Goal: Check status: Check status

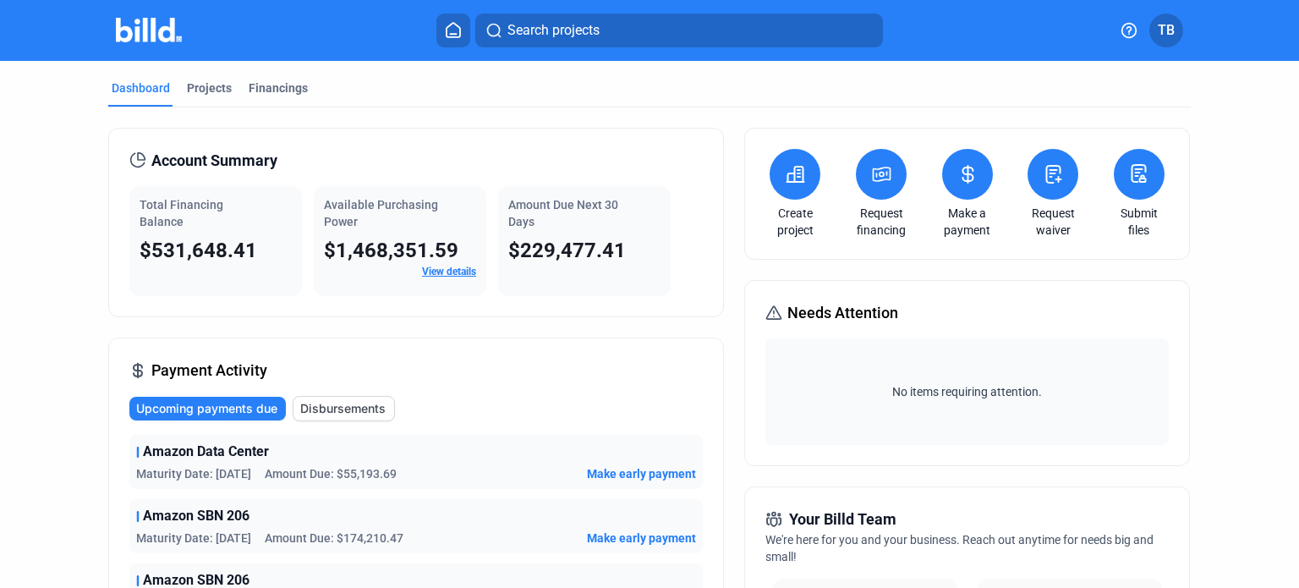
scroll to position [254, 0]
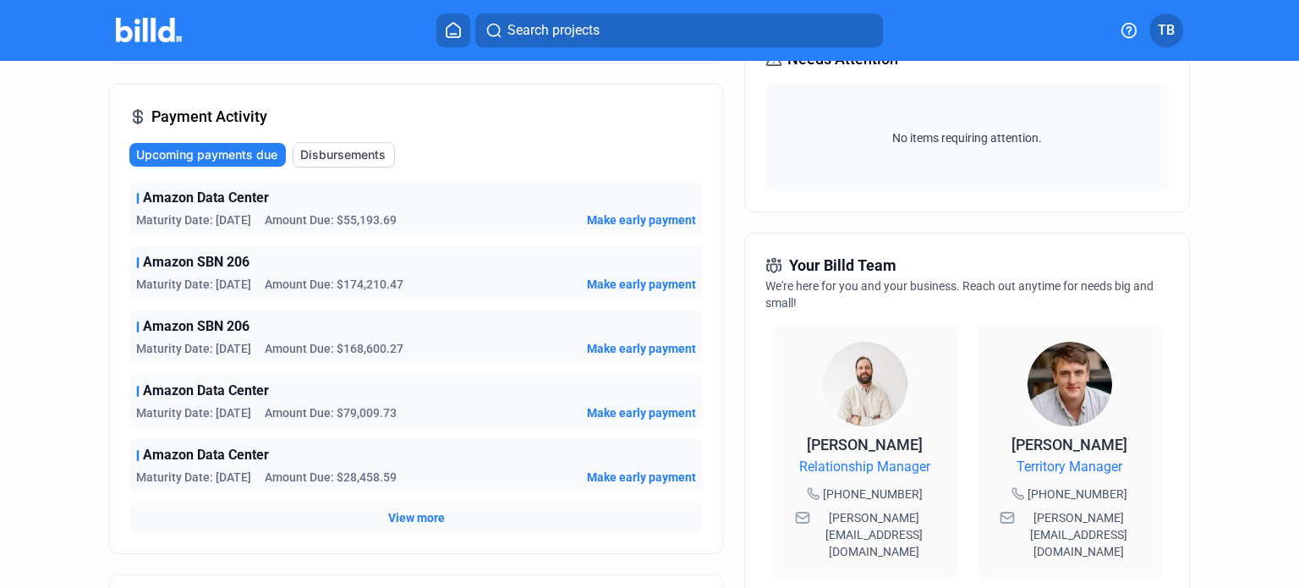
click at [139, 30] on img at bounding box center [149, 30] width 67 height 25
drag, startPoint x: 1289, startPoint y: 200, endPoint x: 1309, endPoint y: 77, distance: 124.3
click at [1298, 77] on html "We value your privacy We use cookies to enhance your browsing experience, serve…" at bounding box center [649, 294] width 1299 height 588
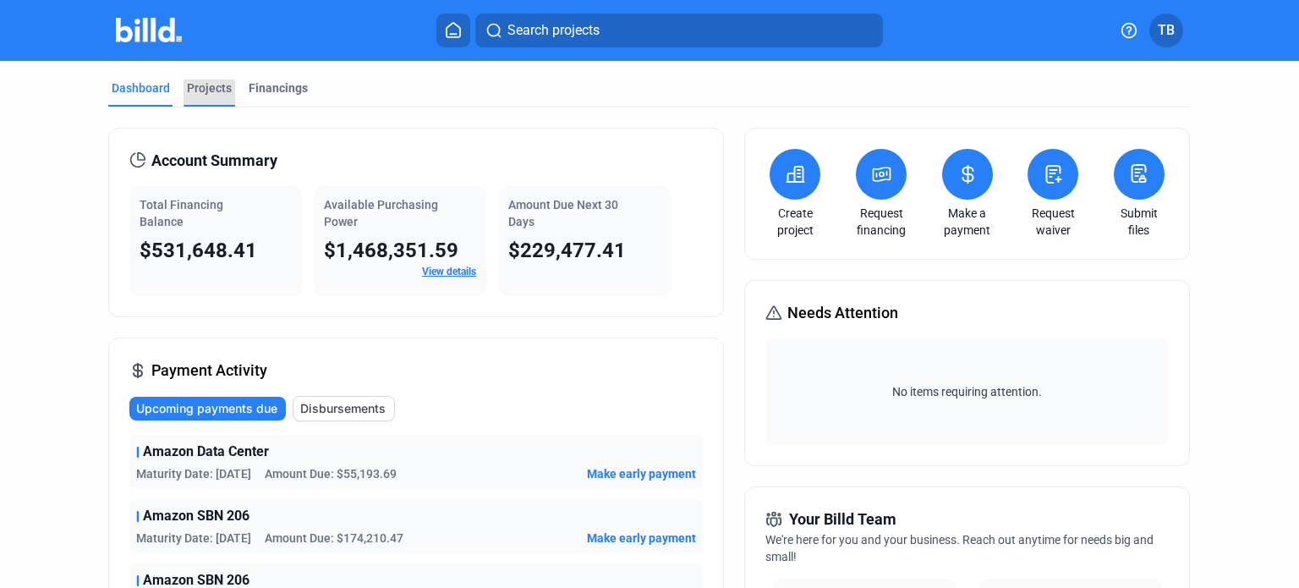
click at [183, 96] on div "Projects" at bounding box center [209, 92] width 52 height 27
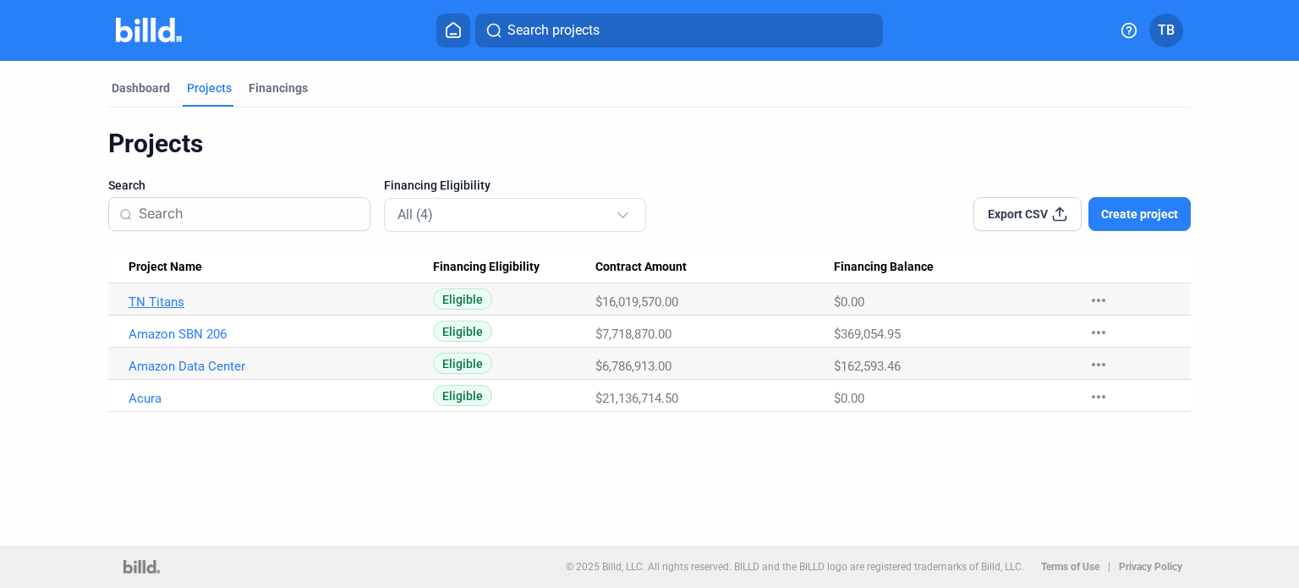
click at [162, 307] on link "TN Titans" at bounding box center [275, 301] width 293 height 15
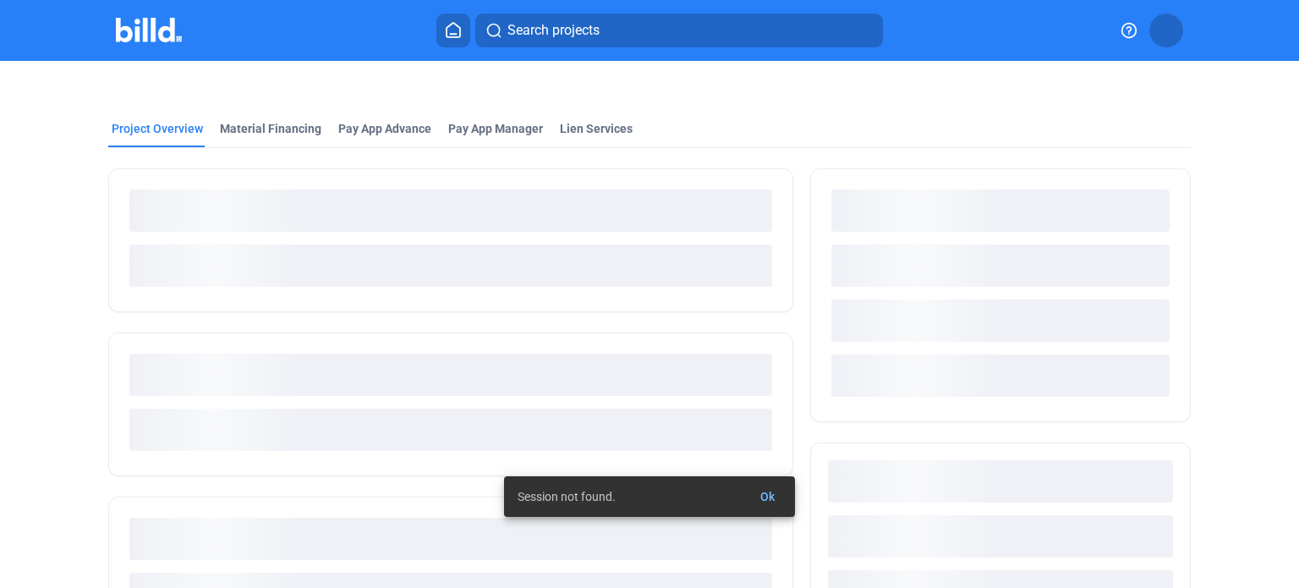
click at [149, 302] on div at bounding box center [450, 240] width 685 height 144
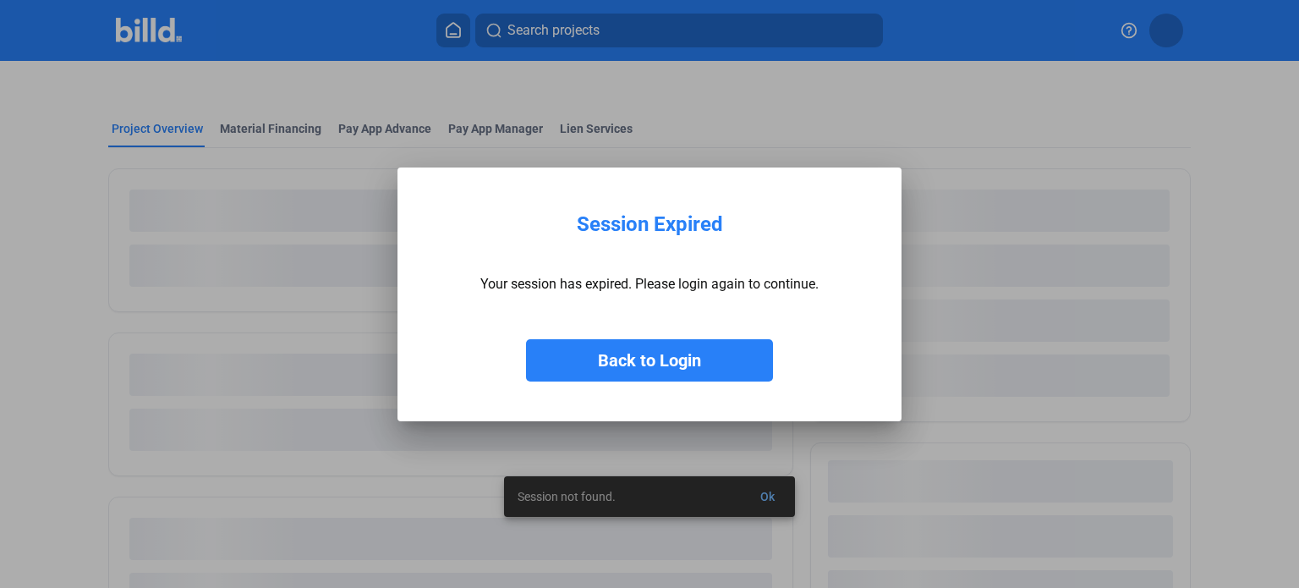
click at [676, 368] on button "Back to Login" at bounding box center [649, 360] width 247 height 42
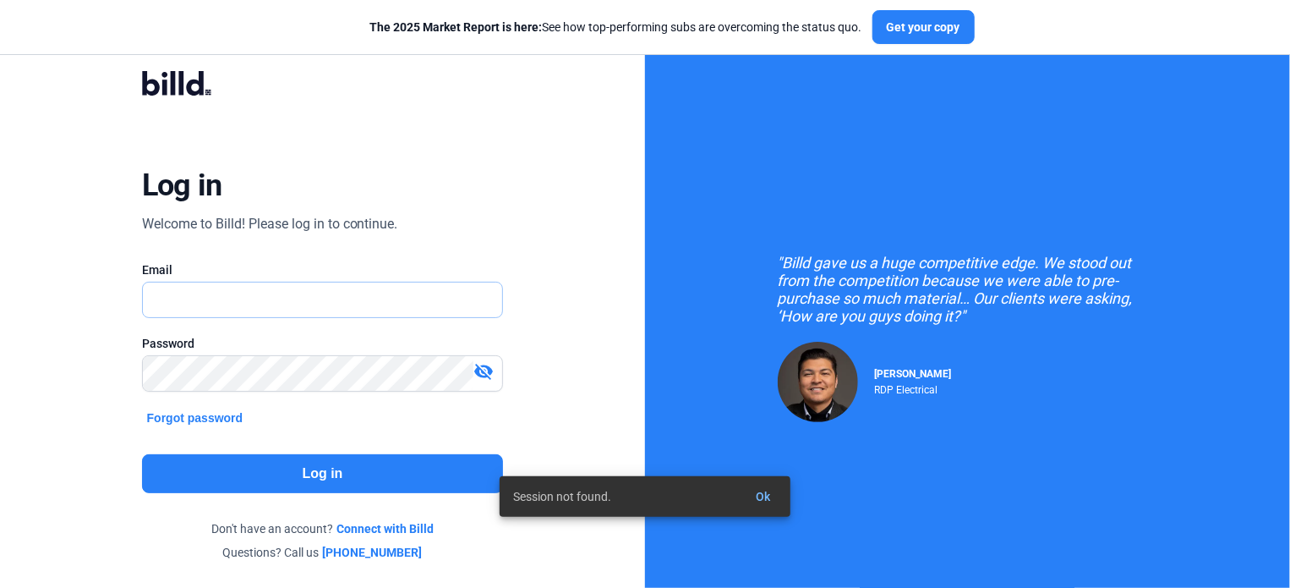
type input "[EMAIL_ADDRESS][DOMAIN_NAME]"
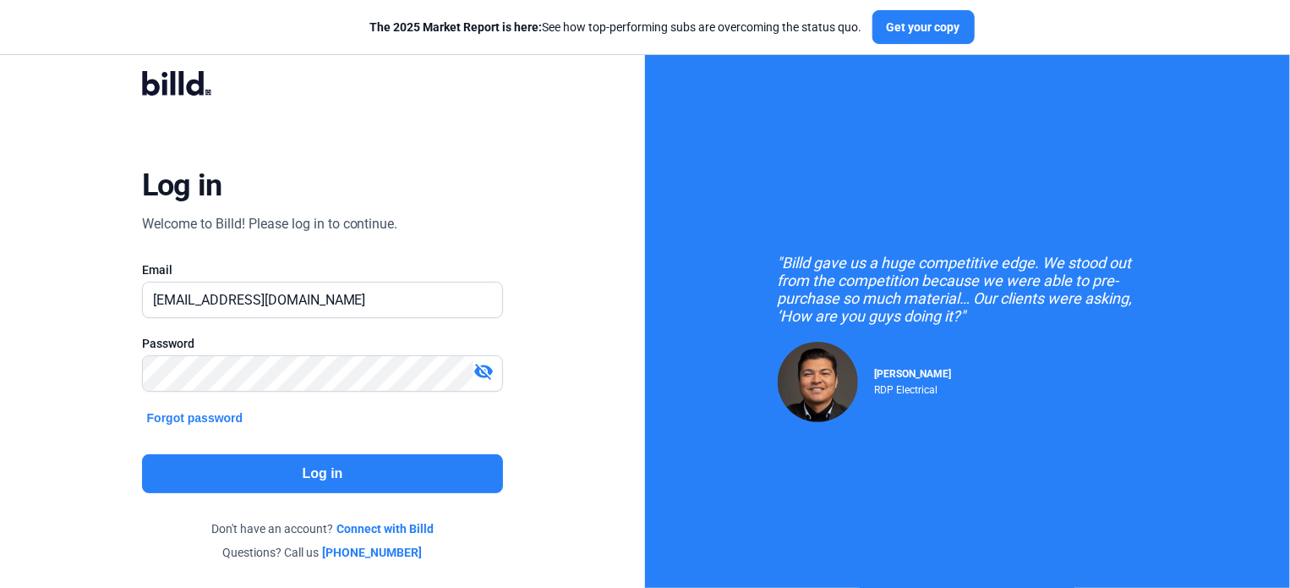
click at [308, 467] on button "Log in" at bounding box center [323, 473] width 362 height 39
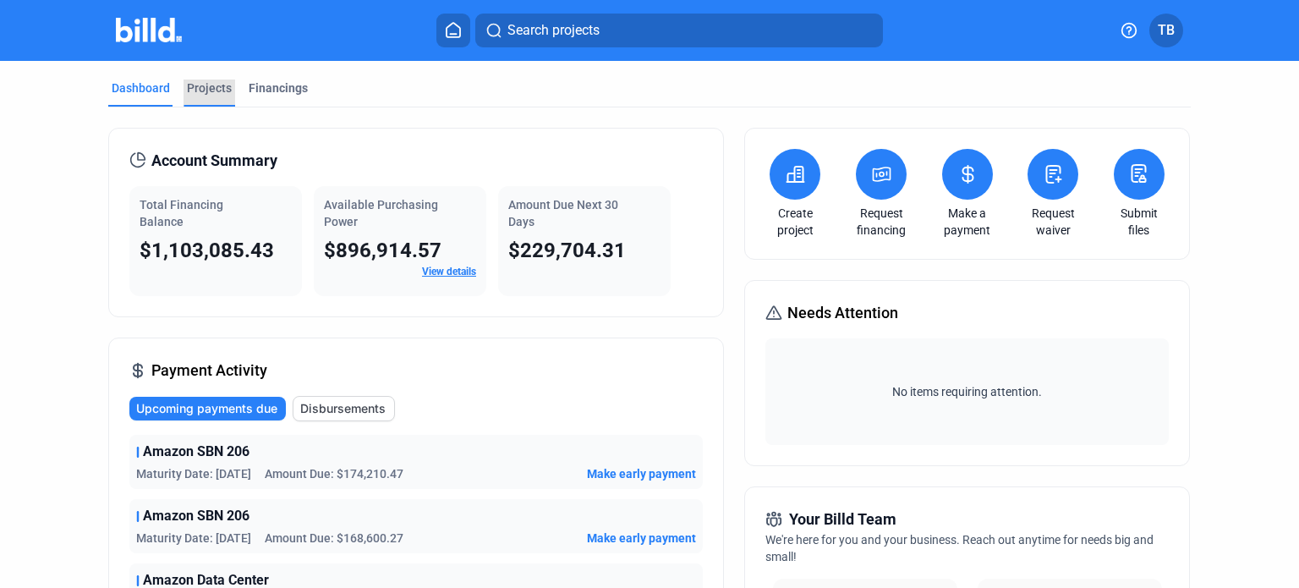
click at [200, 90] on div "Projects" at bounding box center [209, 87] width 45 height 17
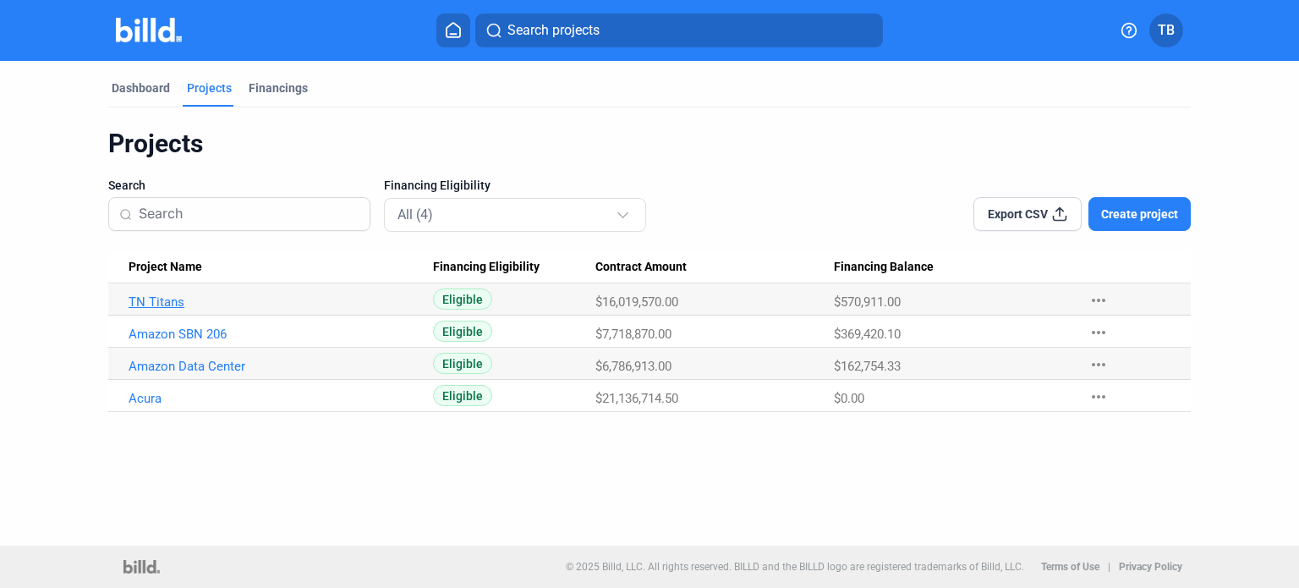
click at [149, 302] on link "TN Titans" at bounding box center [275, 301] width 293 height 15
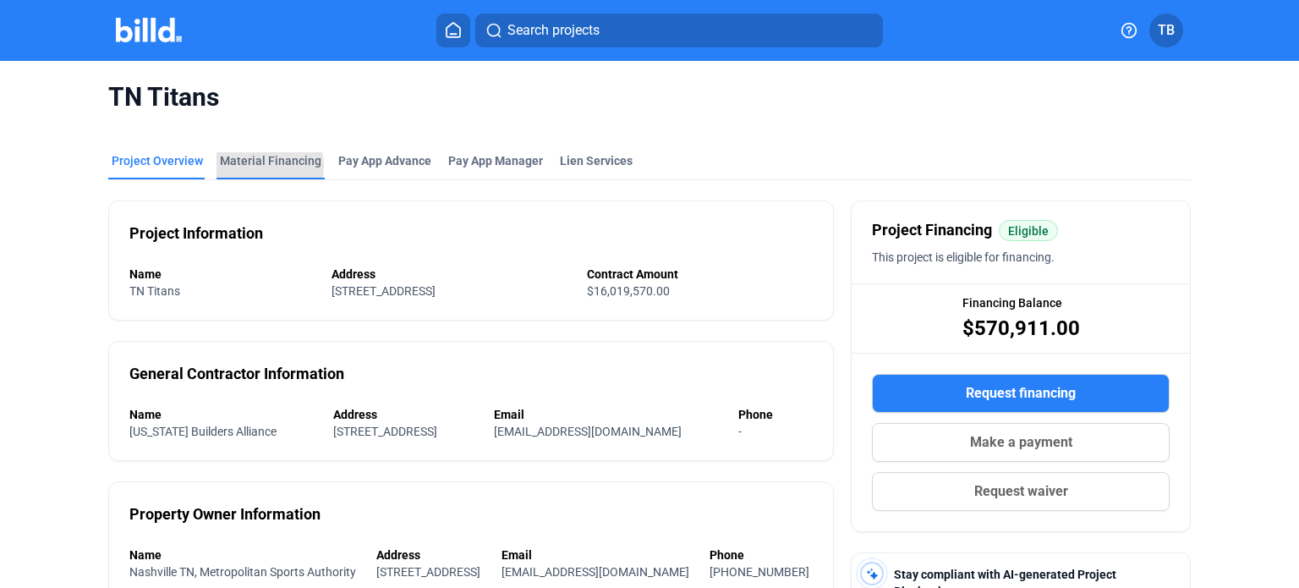
click at [250, 167] on div "Material Financing" at bounding box center [270, 160] width 101 height 17
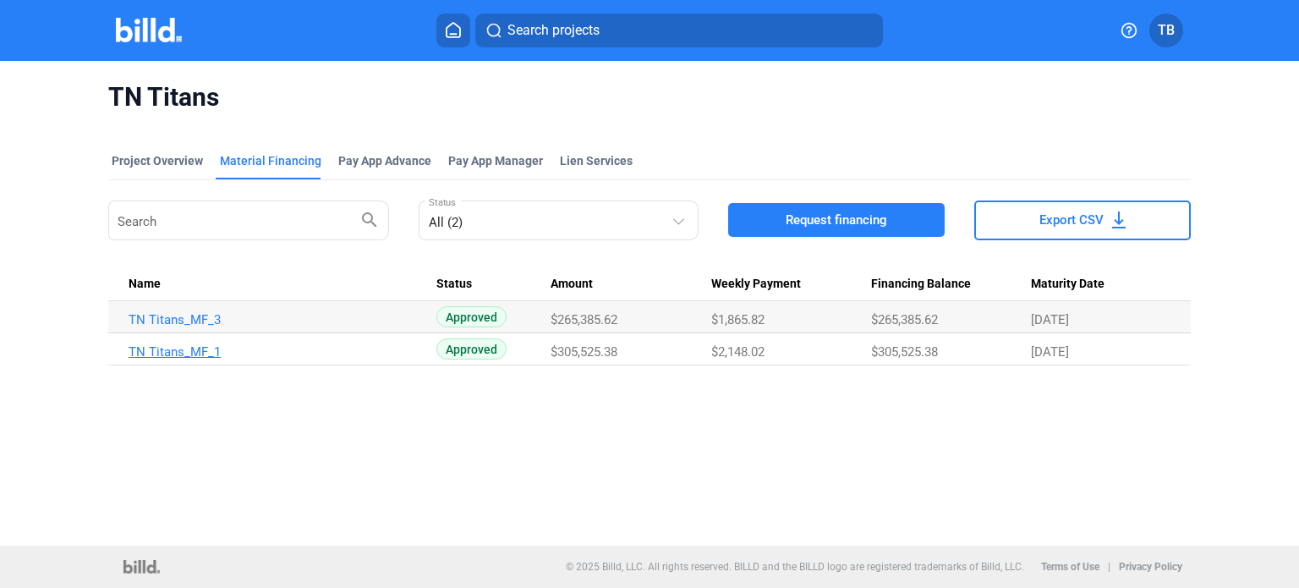
click at [185, 351] on link "TN Titans_MF_1" at bounding box center [275, 351] width 293 height 15
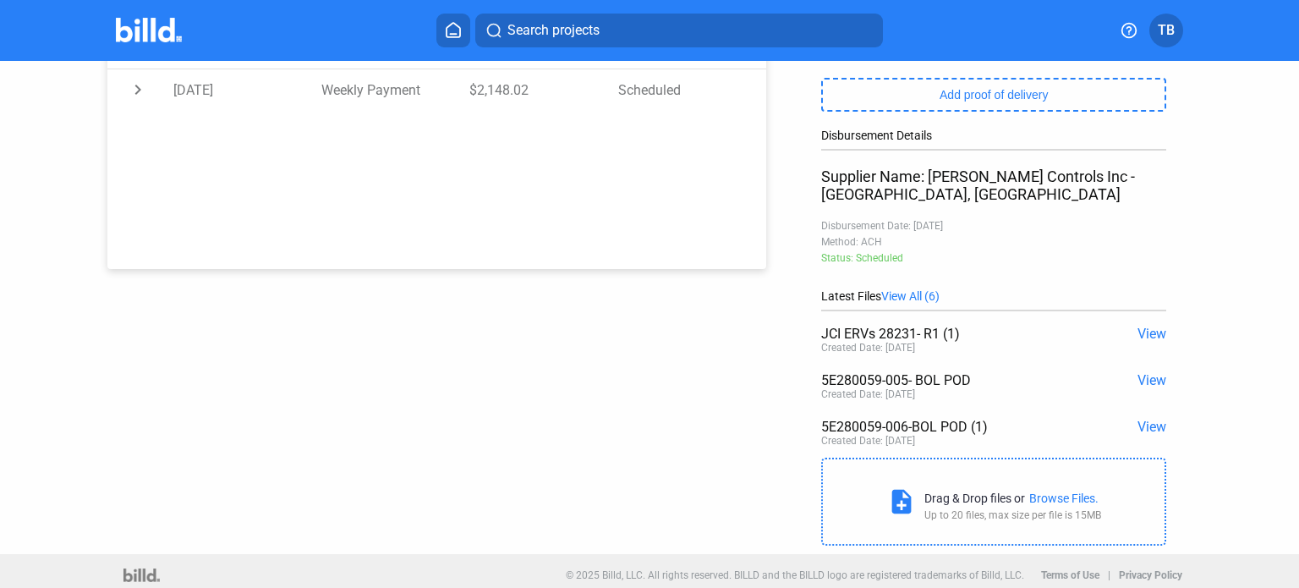
scroll to position [341, 0]
click at [1137, 330] on span "View" at bounding box center [1151, 331] width 29 height 16
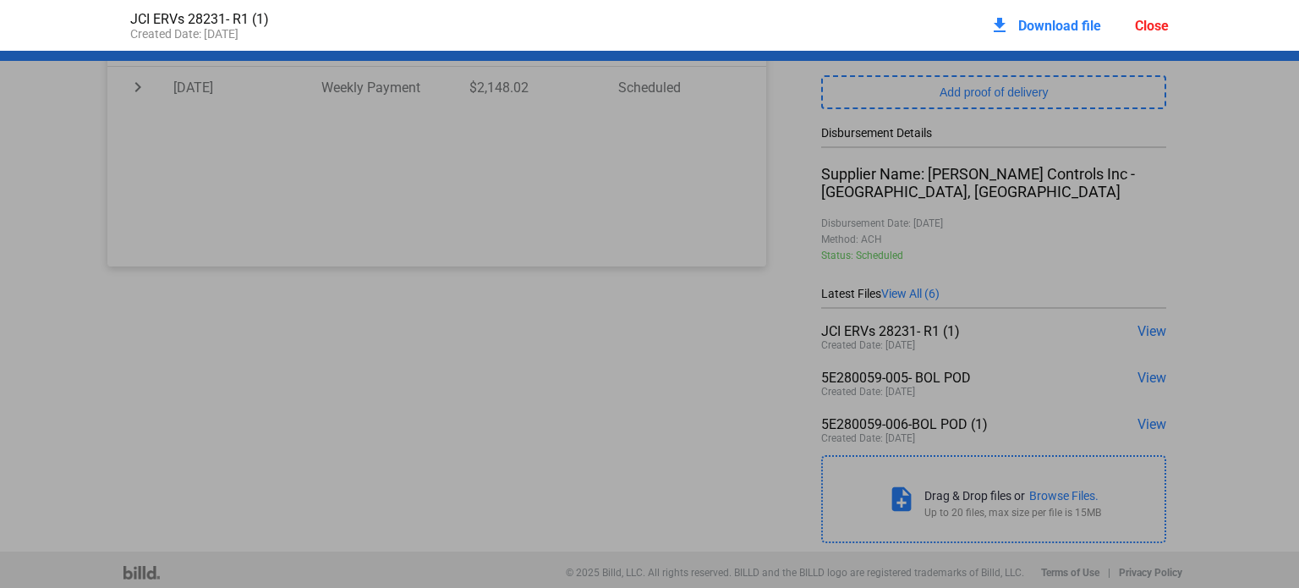
scroll to position [8, 0]
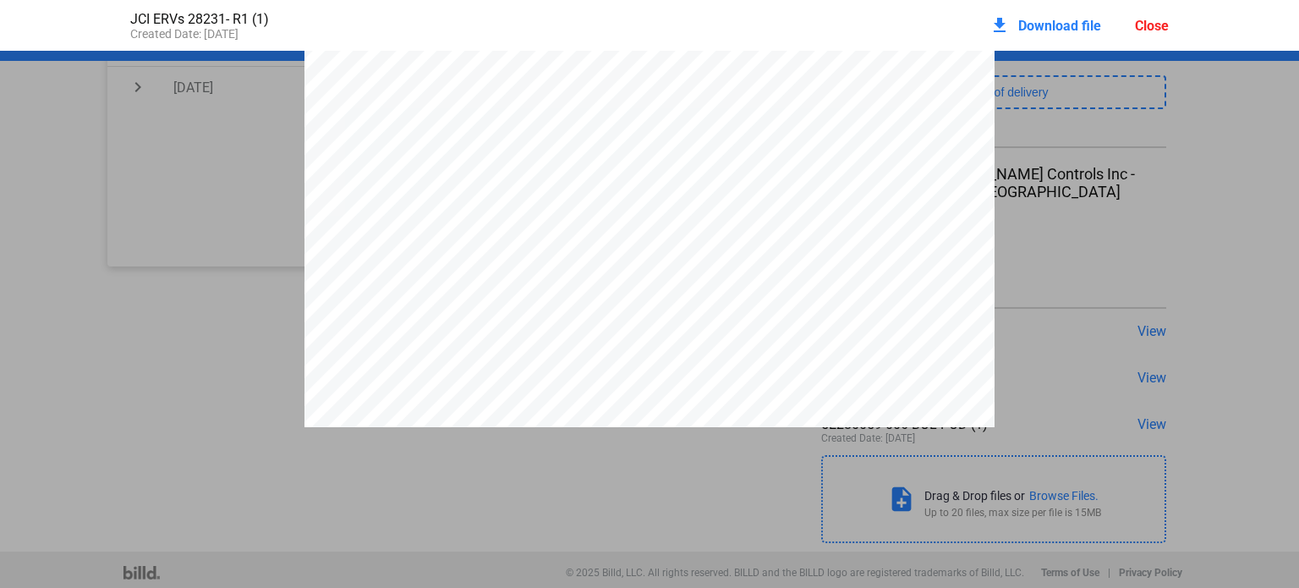
click at [1190, 249] on div "P P U PU RCHASE ORDER P.O. NUMBER & DATE BUYER VENDOR TERMS SHIP VIA 28231 [DAT…" at bounding box center [649, 489] width 1299 height 893
click at [824, 263] on span "BEST WAY" at bounding box center [797, 262] width 68 height 14
click at [824, 263] on div "P P U PU RCHASE ORDER P.O. NUMBER & DATE BUYER VENDOR TERMS SHIP VIA 28231 [DAT…" at bounding box center [649, 83] width 690 height 893
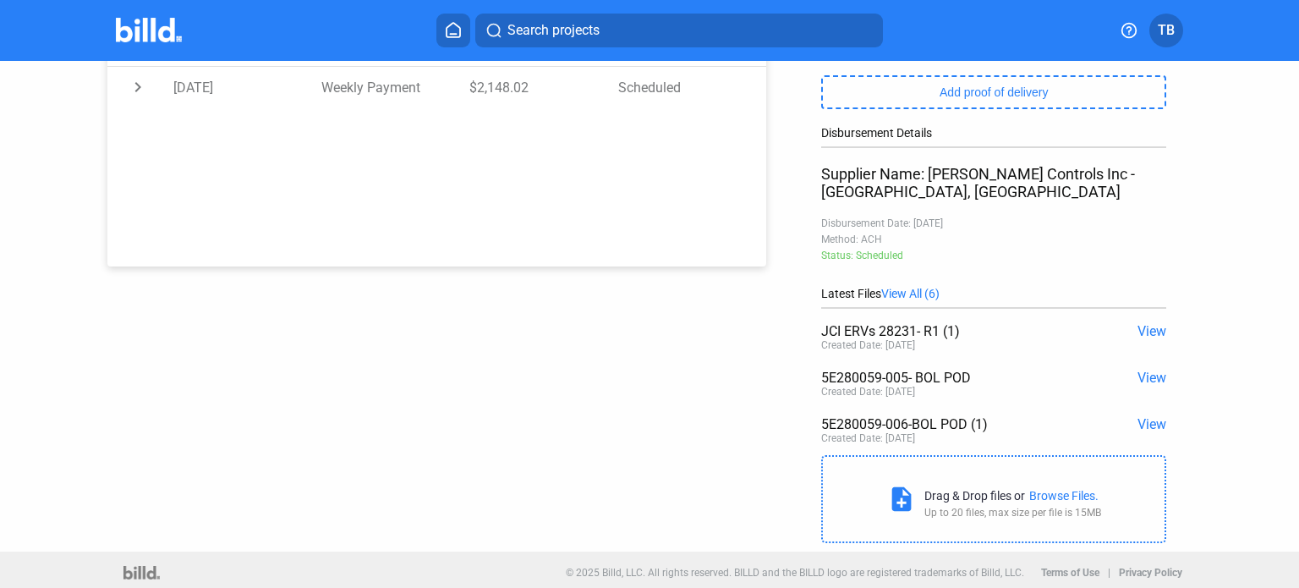
click at [913, 300] on span "View All (6)" at bounding box center [910, 294] width 58 height 14
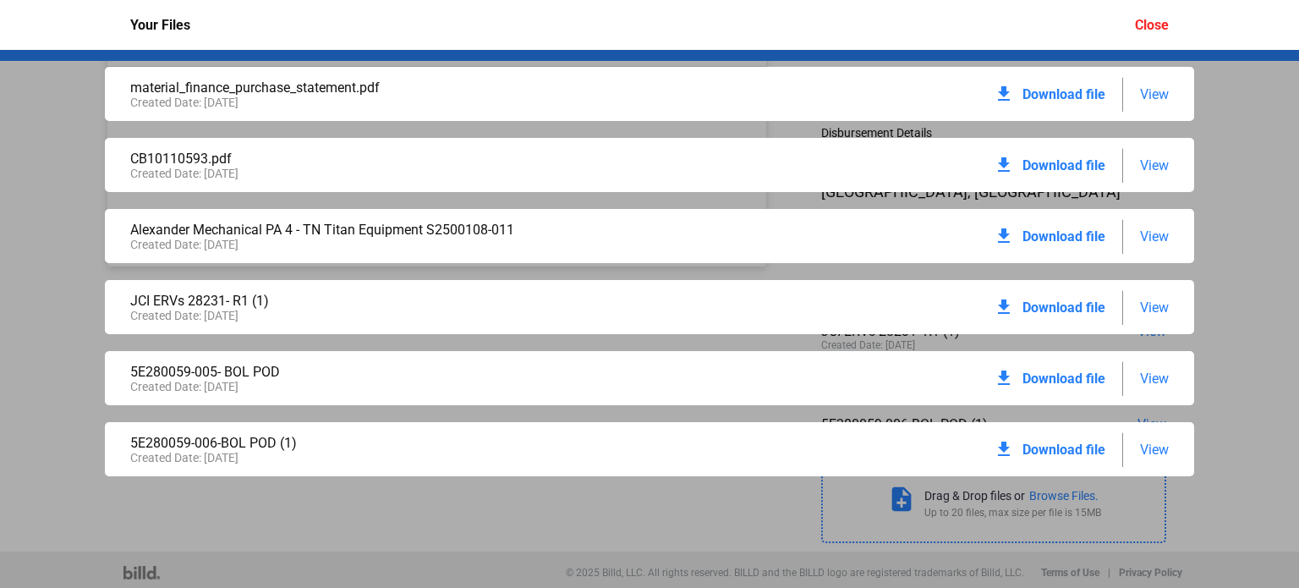
click at [1160, 168] on span "View" at bounding box center [1154, 165] width 29 height 16
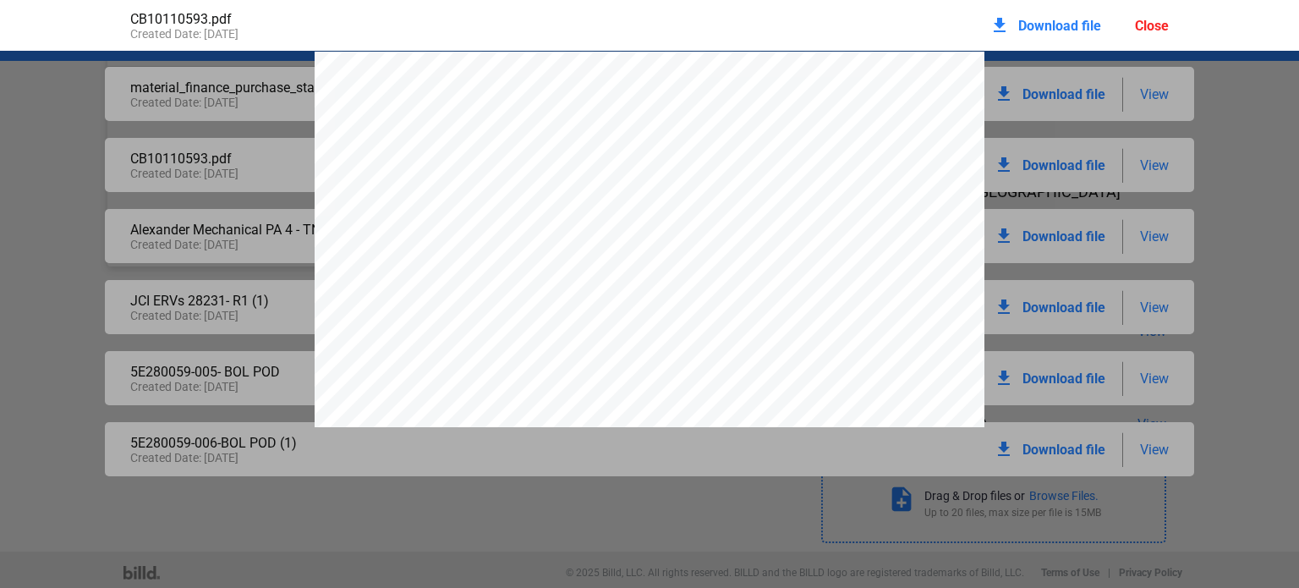
scroll to position [8, 0]
click at [630, 230] on div "Due to increasing credit card processing costs, we impose a surcharge* on the t…" at bounding box center [650, 516] width 670 height 947
click at [634, 121] on div "Due to increasing credit card processing costs, we impose a surcharge* on the t…" at bounding box center [650, 355] width 670 height 947
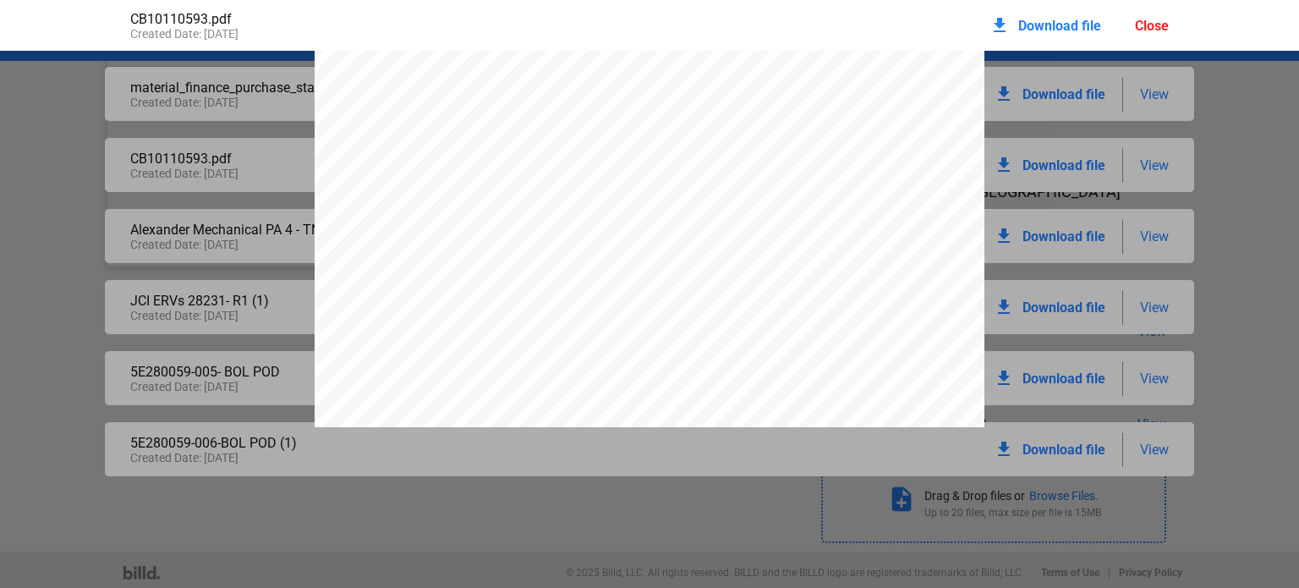
drag, startPoint x: 364, startPoint y: 518, endPoint x: 446, endPoint y: 443, distance: 111.9
click at [364, 518] on pdf-viewer "Due to increasing credit card processing costs, we impose a surcharge* on the t…" at bounding box center [649, 286] width 1299 height 470
